Goal: Navigation & Orientation: Find specific page/section

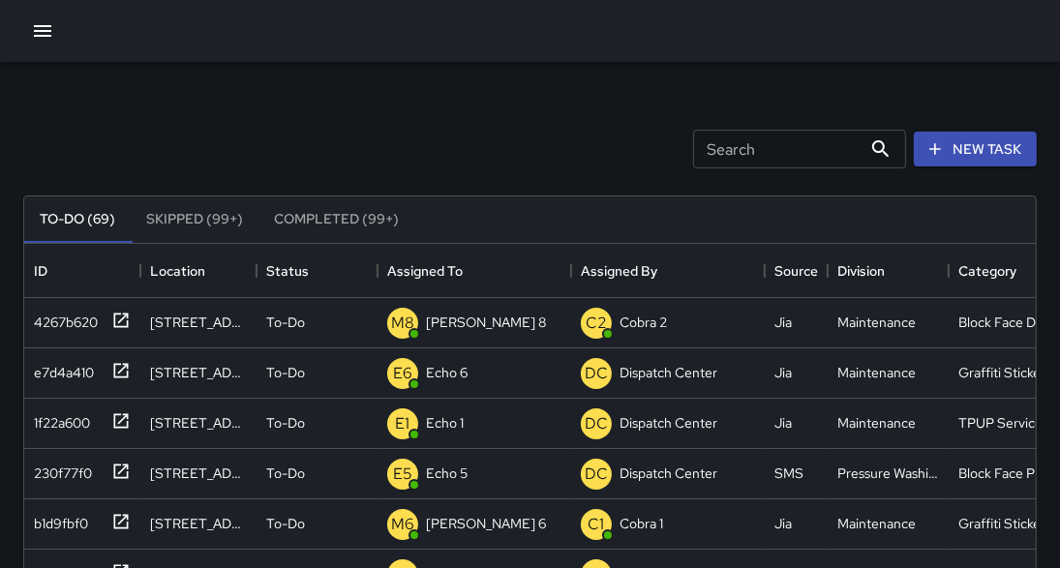
scroll to position [12, 13]
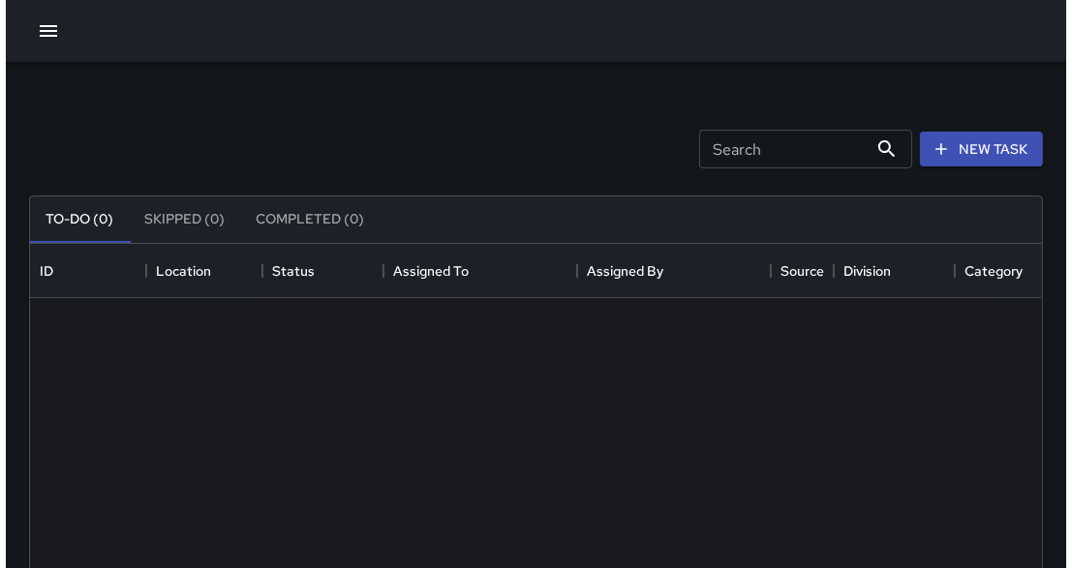
scroll to position [809, 1000]
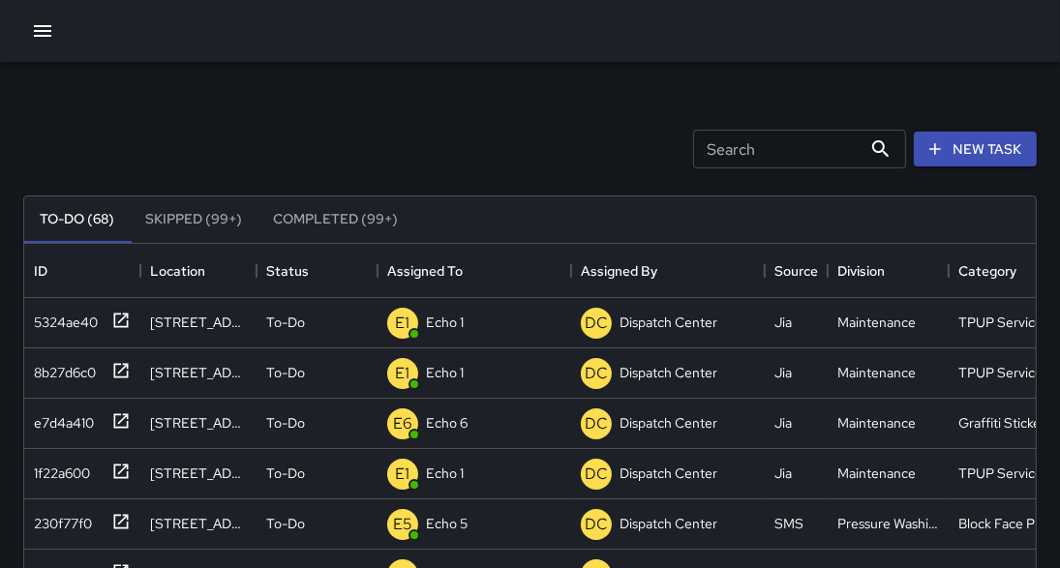
click at [56, 35] on button "button" at bounding box center [42, 31] width 39 height 39
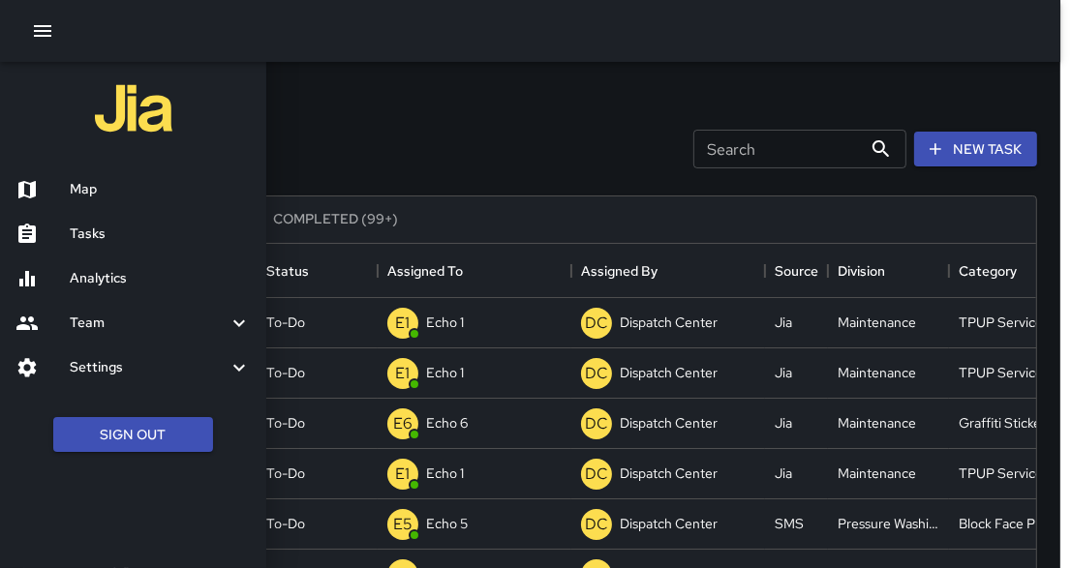
click at [84, 194] on h6 "Map" at bounding box center [160, 189] width 181 height 21
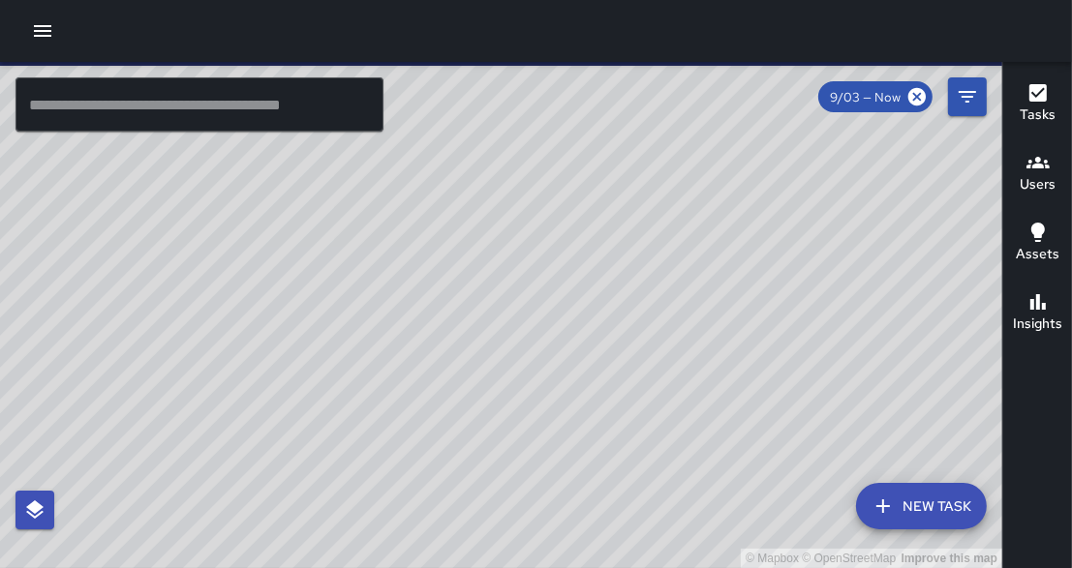
drag, startPoint x: 393, startPoint y: 398, endPoint x: 363, endPoint y: 374, distance: 38.6
click at [363, 375] on div "© Mapbox © OpenStreetMap Improve this map" at bounding box center [501, 315] width 1002 height 506
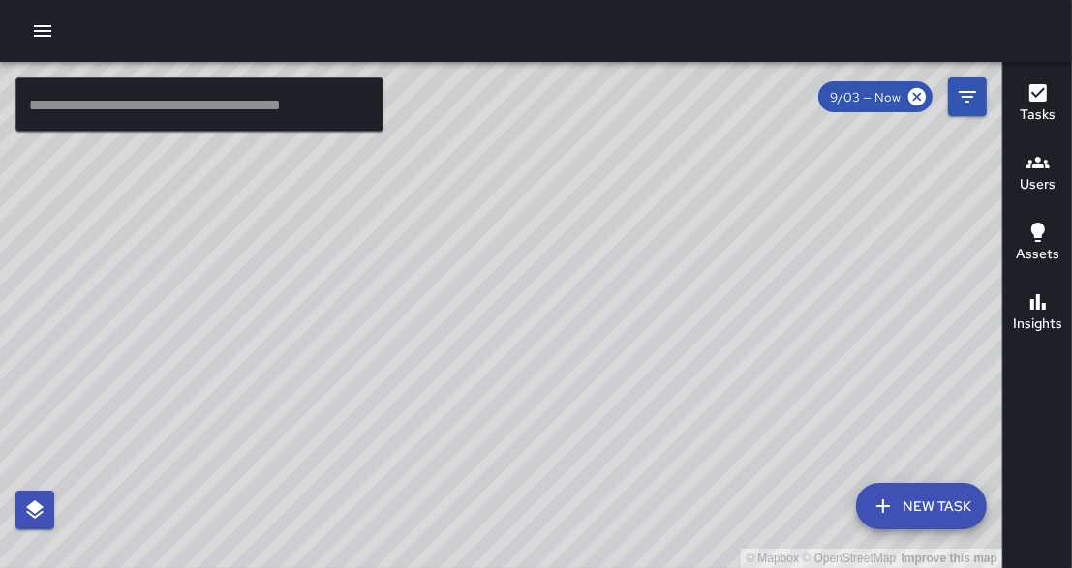
drag, startPoint x: 608, startPoint y: 231, endPoint x: 837, endPoint y: 202, distance: 230.4
click at [837, 202] on div "© Mapbox © OpenStreetMap Improve this map" at bounding box center [501, 315] width 1002 height 506
drag, startPoint x: 636, startPoint y: 345, endPoint x: 985, endPoint y: 139, distance: 404.6
click at [985, 139] on div "© Mapbox © OpenStreetMap Improve this map" at bounding box center [501, 315] width 1002 height 506
